Goal: Task Accomplishment & Management: Manage account settings

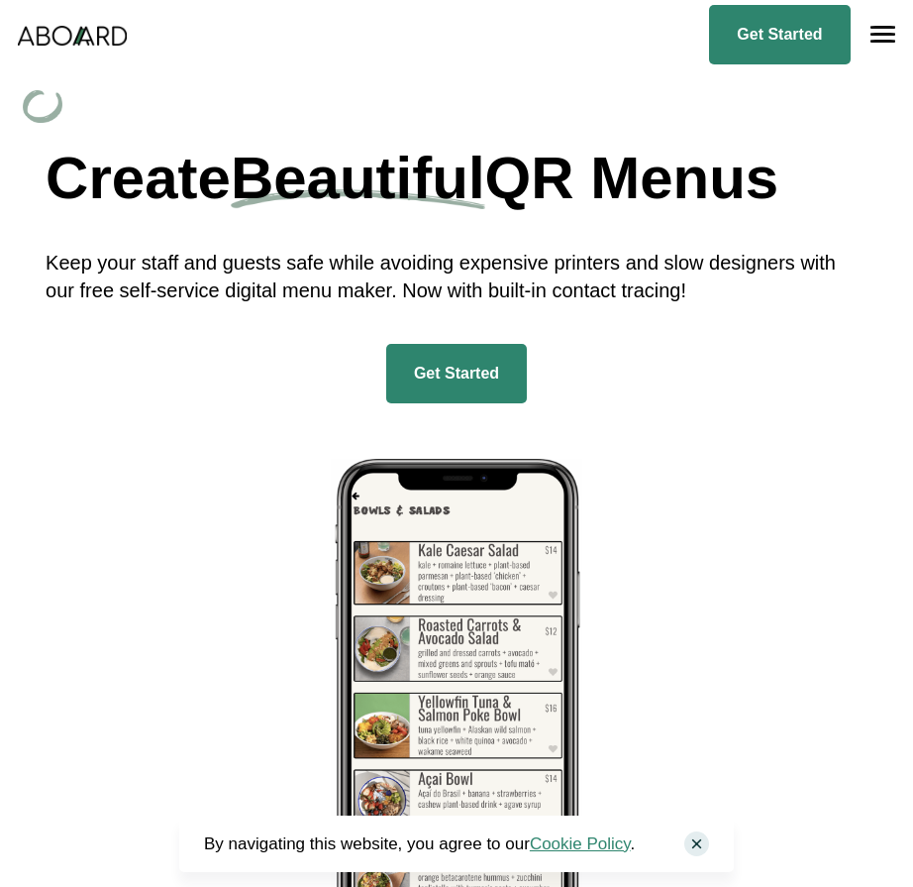
scroll to position [7174, 0]
